Goal: Task Accomplishment & Management: Use online tool/utility

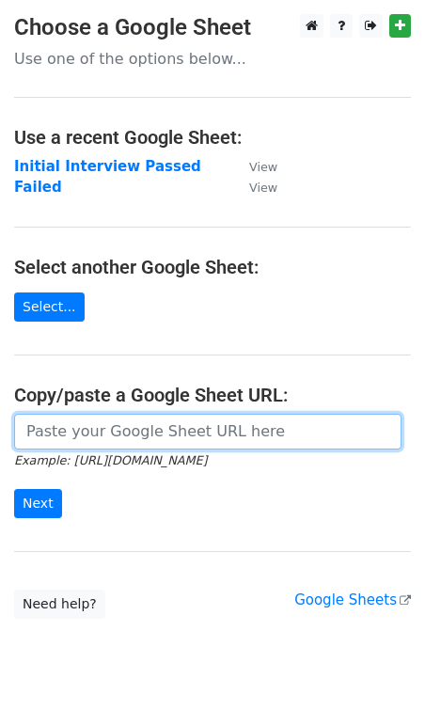
click at [108, 447] on input "url" at bounding box center [207, 432] width 387 height 36
paste input "https://docs.google.com/spreadsheets/d/15tLW_YoZOt_DSEjCzzetO9qoCPkmpbKM_Cd_DS7…"
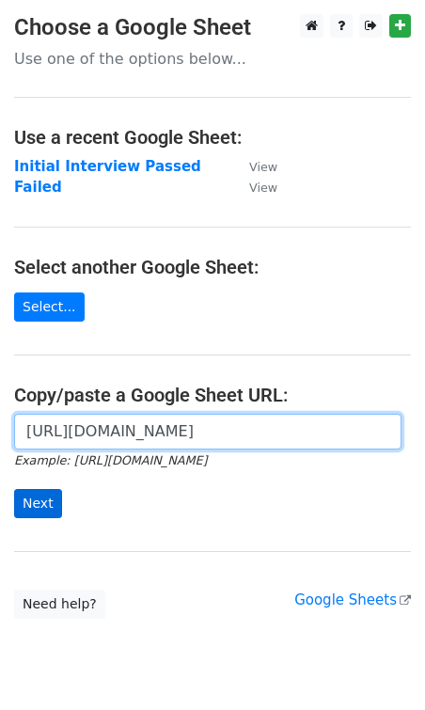
type input "https://docs.google.com/spreadsheets/d/15tLW_YoZOt_DSEjCzzetO9qoCPkmpbKM_Cd_DS7…"
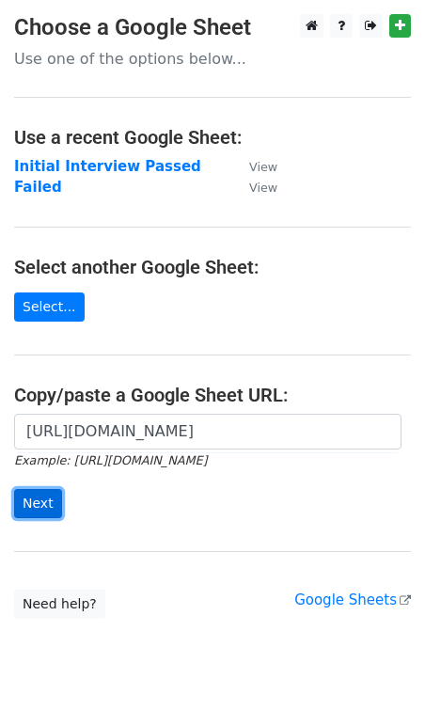
click at [34, 514] on input "Next" at bounding box center [38, 503] width 48 height 29
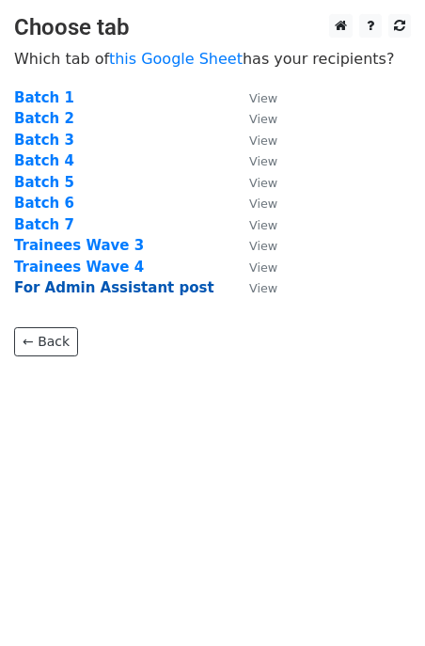
click at [155, 295] on strong "For Admin Assistant post" at bounding box center [114, 287] width 200 height 17
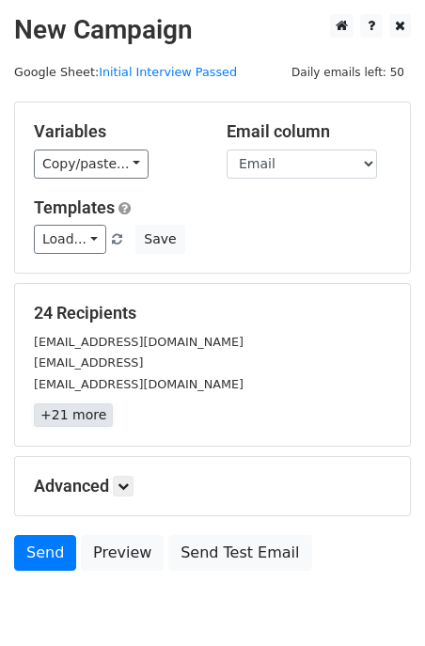
click at [82, 417] on link "+21 more" at bounding box center [73, 415] width 79 height 24
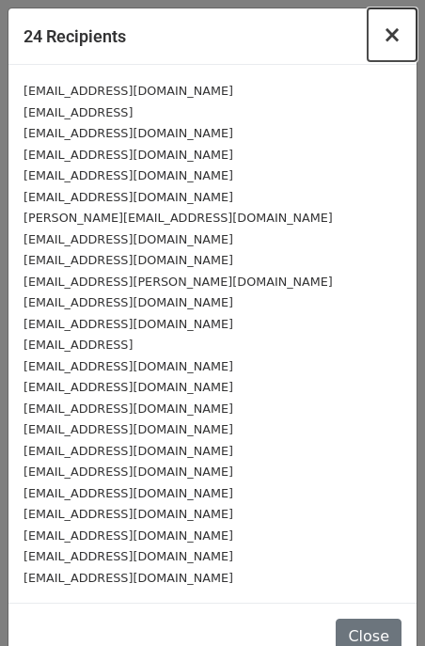
click at [400, 39] on span "×" at bounding box center [392, 35] width 19 height 26
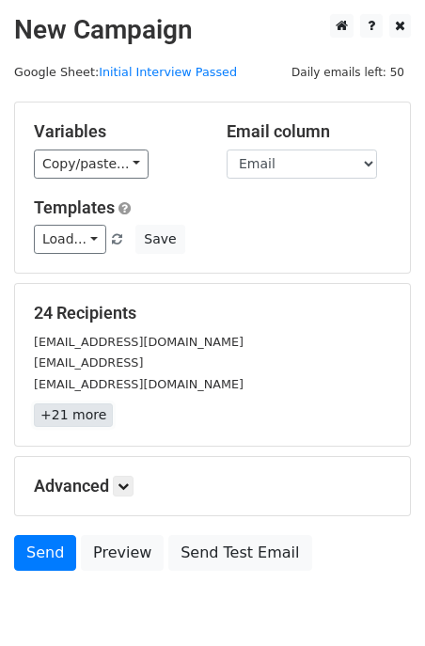
click at [69, 419] on link "+21 more" at bounding box center [73, 415] width 79 height 24
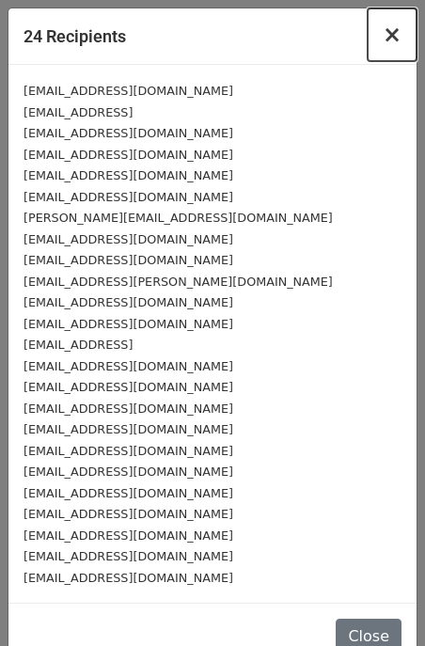
click at [399, 42] on span "×" at bounding box center [392, 35] width 19 height 26
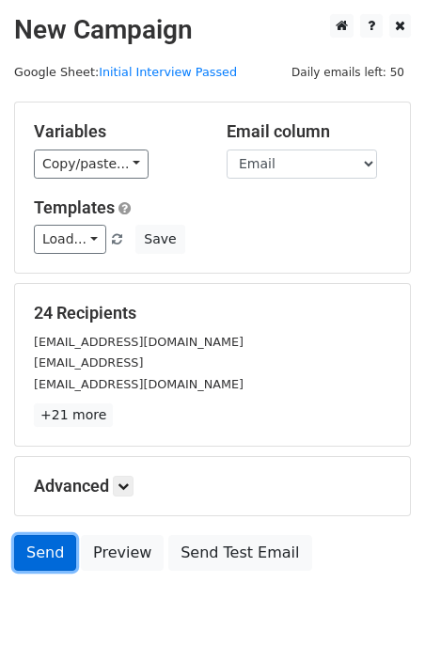
click at [57, 553] on link "Send" at bounding box center [45, 553] width 62 height 36
